Goal: Register for event/course

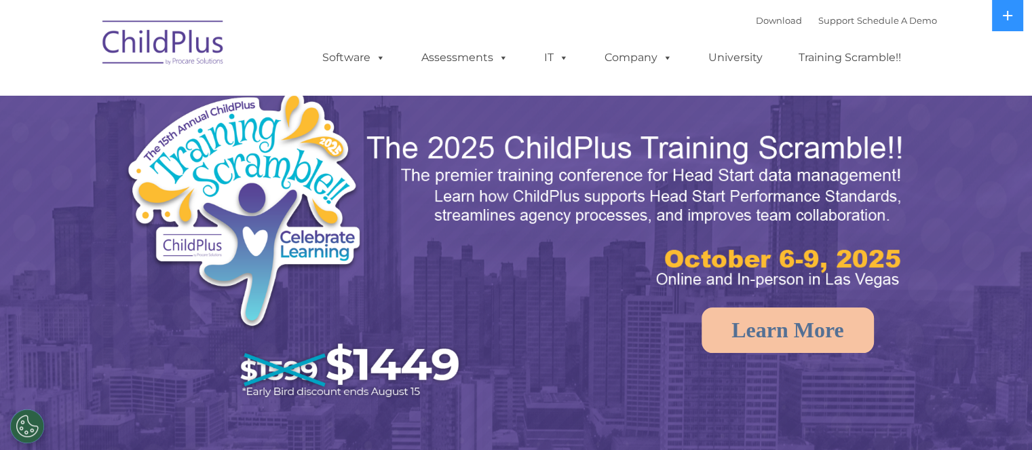
select select "MEDIUM"
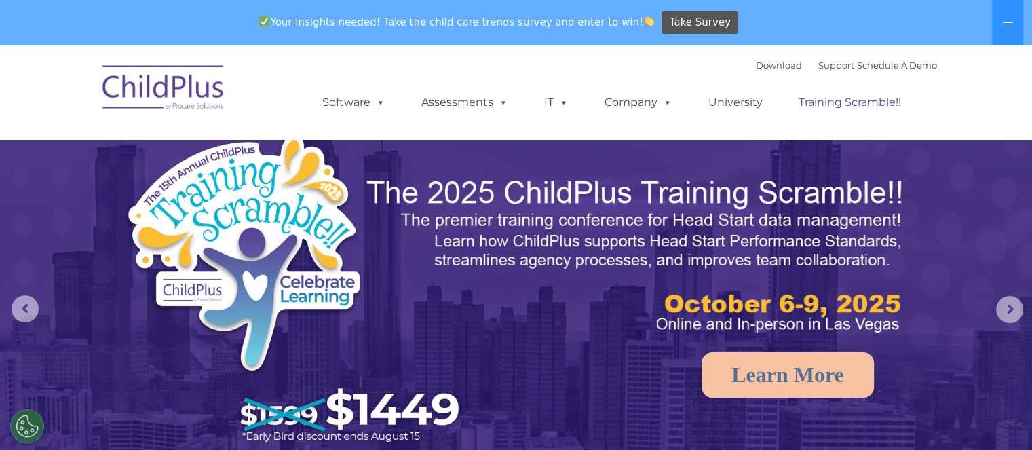
click at [861, 105] on link "Training Scramble!!" at bounding box center [850, 102] width 130 height 27
click at [730, 102] on link "University" at bounding box center [734, 102] width 81 height 27
click at [735, 102] on link "University" at bounding box center [734, 102] width 81 height 27
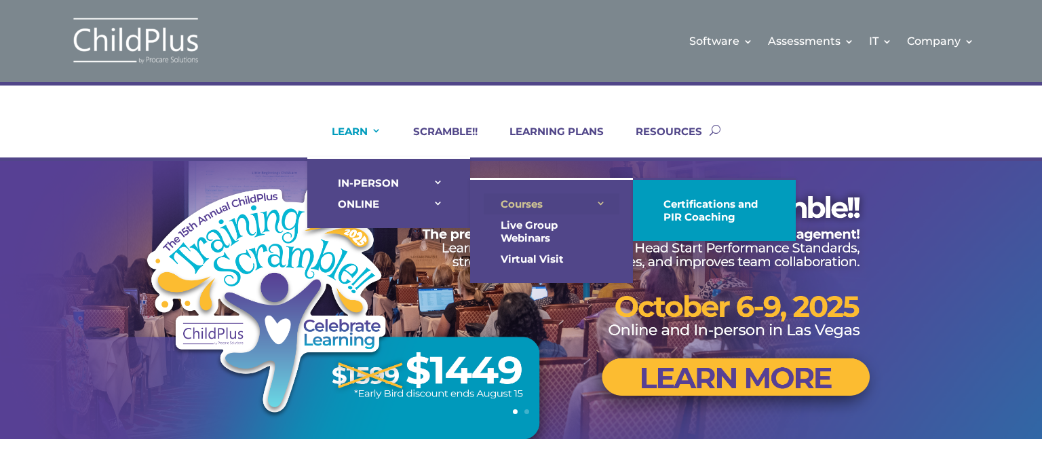
click at [539, 197] on link "Courses" at bounding box center [552, 203] width 136 height 21
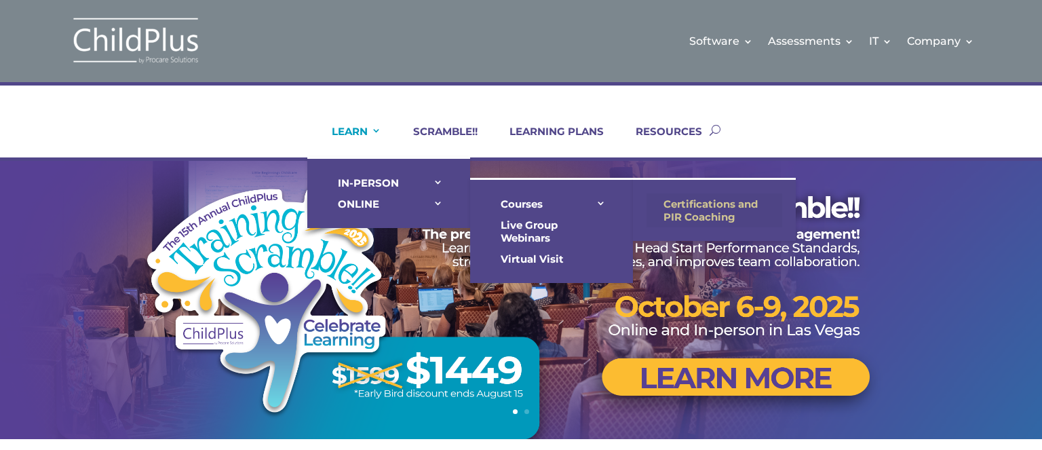
click at [711, 195] on link "Certifications and PIR Coaching" at bounding box center [714, 210] width 136 height 34
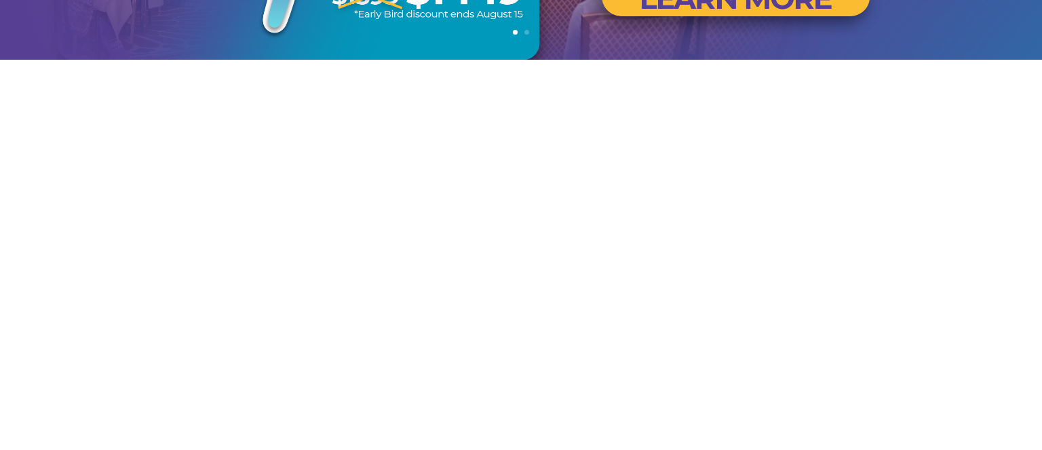
scroll to position [383, 0]
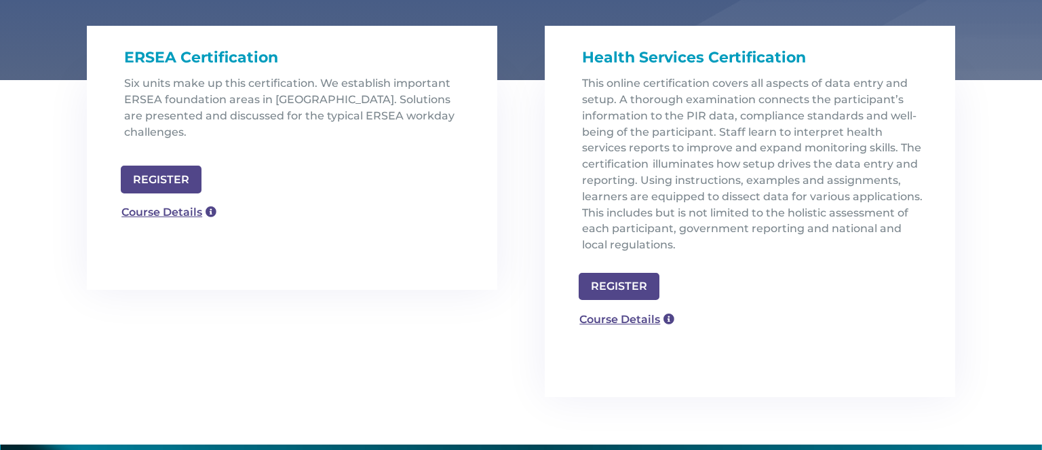
scroll to position [437, 0]
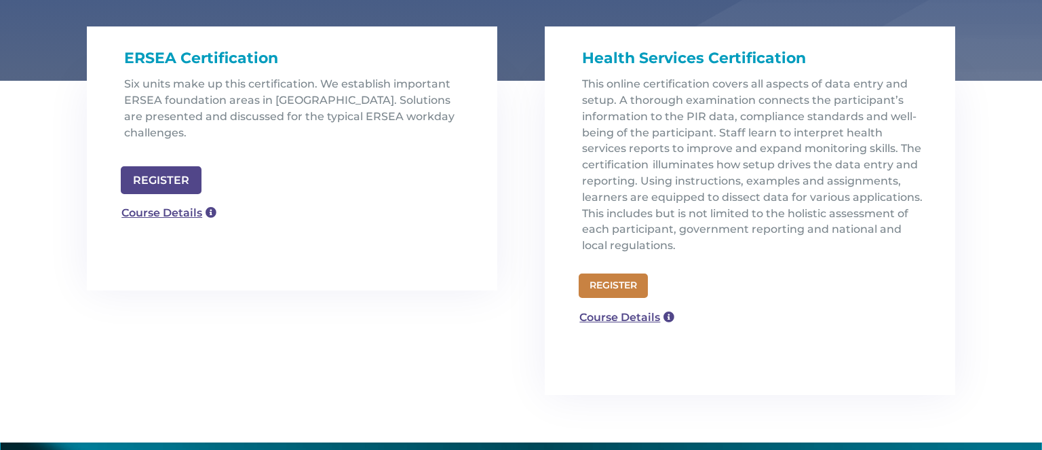
click at [635, 273] on link "REGISTER" at bounding box center [613, 285] width 69 height 24
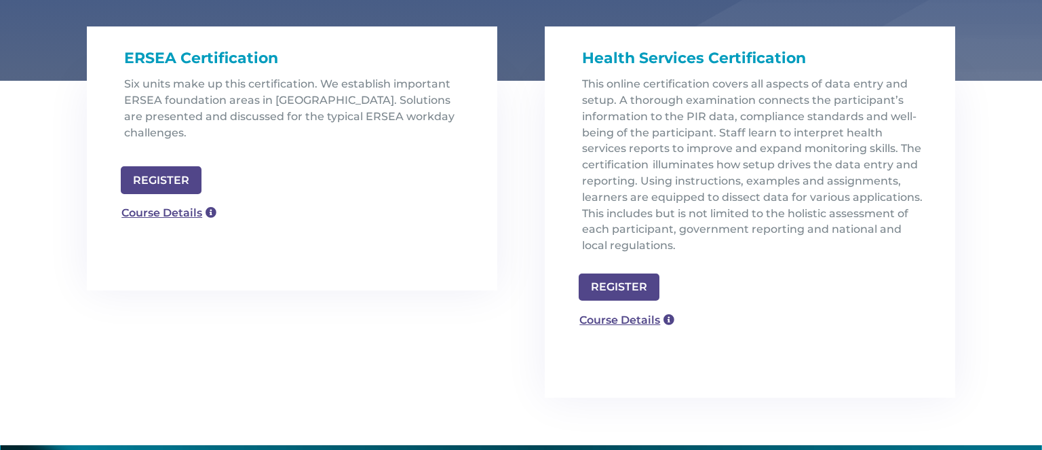
click at [625, 304] on div "Health Services Certification This online certification covers all aspects of d…" at bounding box center [750, 239] width 410 height 317
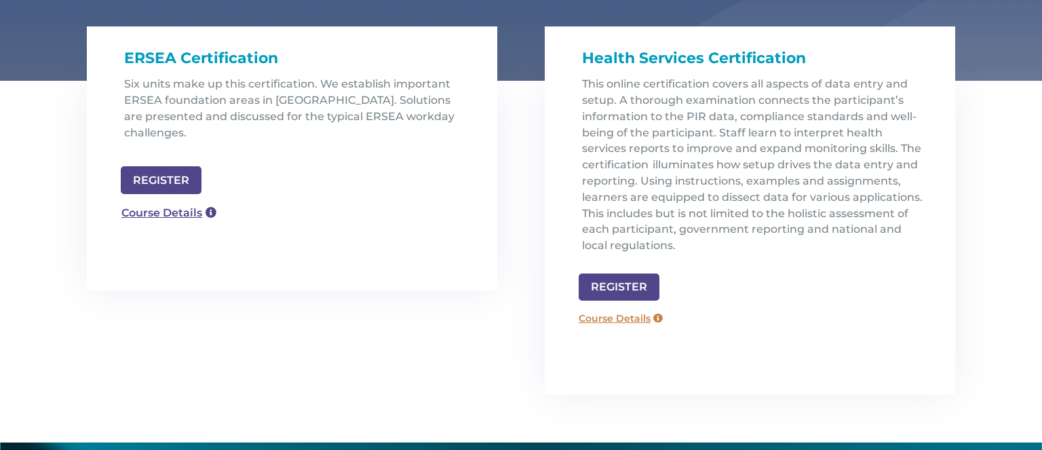
click at [625, 322] on link "Course Details" at bounding box center [621, 318] width 98 height 22
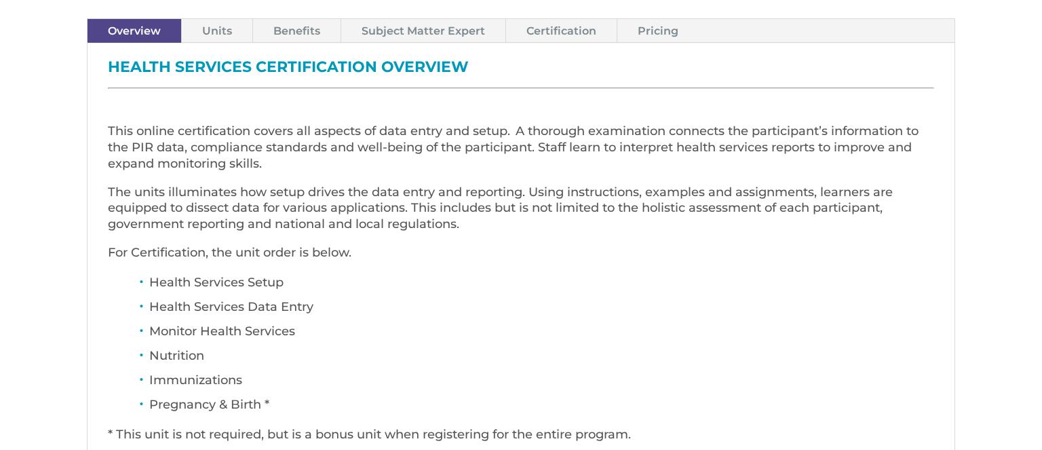
scroll to position [492, 0]
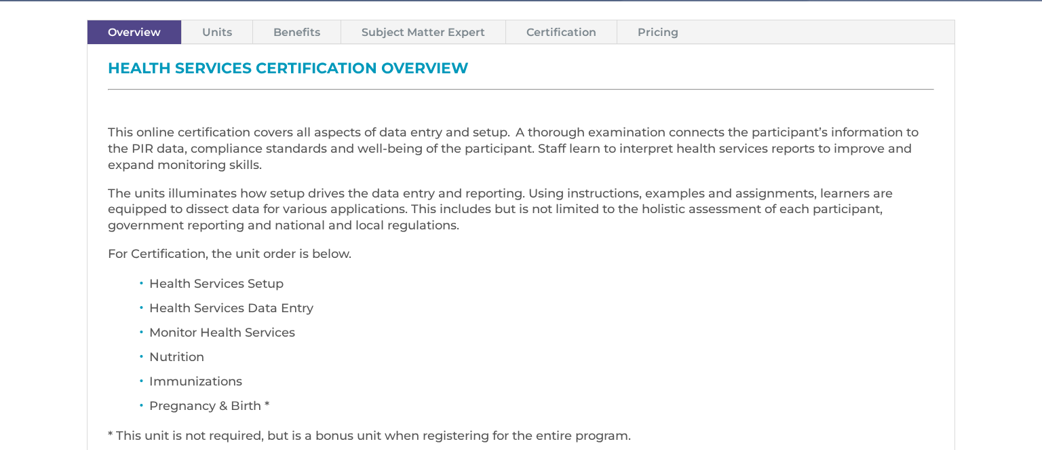
click at [665, 28] on link "Pricing" at bounding box center [657, 32] width 81 height 24
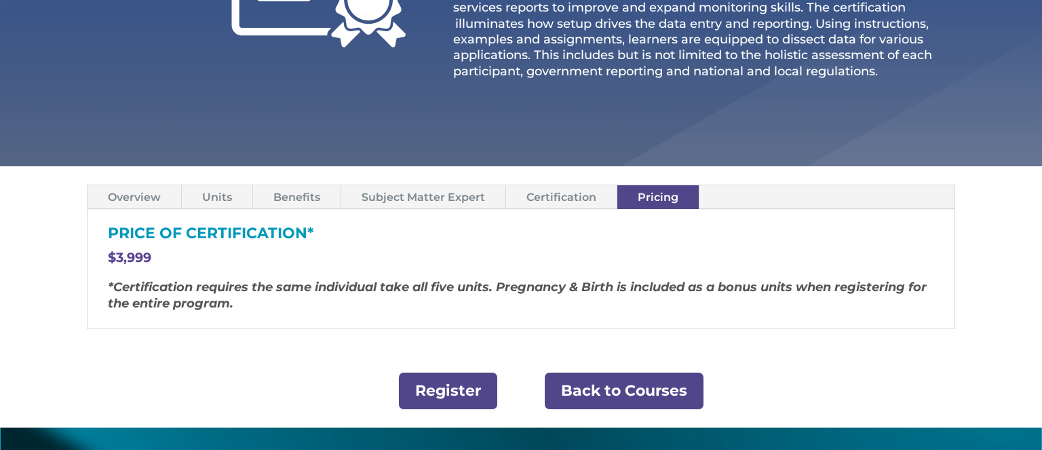
scroll to position [324, 0]
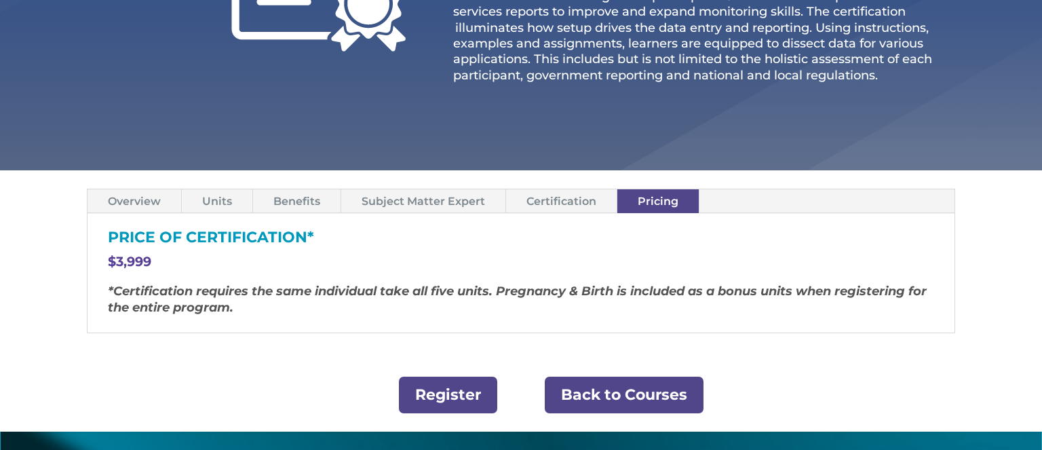
click at [237, 191] on link "Units" at bounding box center [217, 201] width 71 height 24
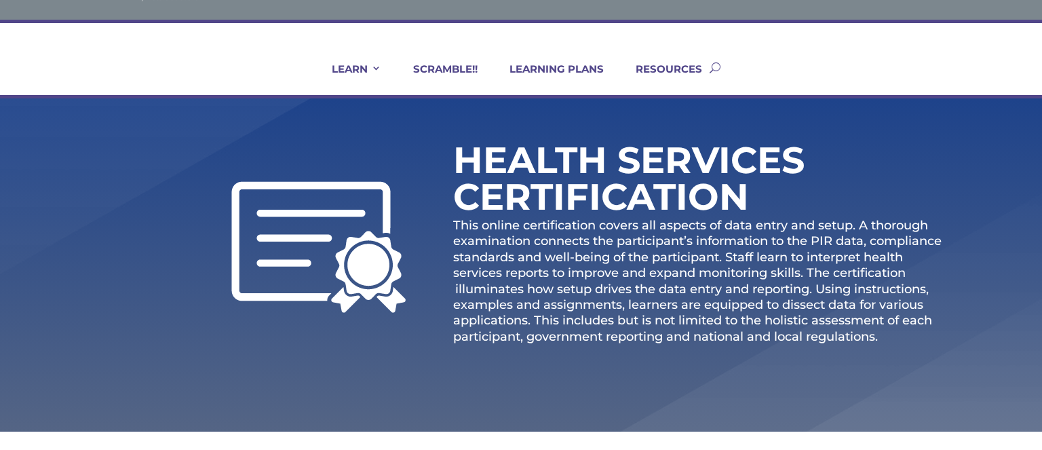
scroll to position [60, 0]
